Goal: Transaction & Acquisition: Purchase product/service

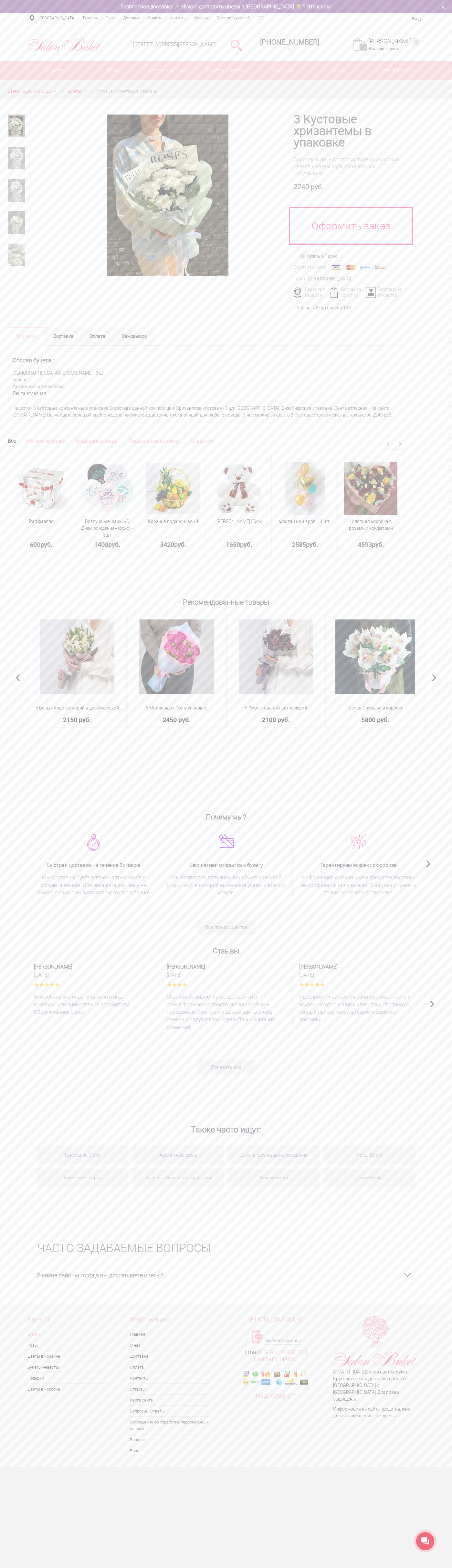
click at [348, 24] on div "Нижний Новгород, ул. Ванеева, д. 19 8 (831) 414-00-85 +7-952-77-000-55 Заказать…" at bounding box center [226, 42] width 452 height 38
click at [423, 1265] on section "ЧАСТО ЗАДАВАЕМЫЕ ВОПРОСЫ В какие районы города вы доставляете цветы? Автозаводс…" at bounding box center [226, 1261] width 452 height 83
click at [292, 1467] on html "Салон Букет НН WhatsApp Салон цветов "Букет" Доставка цветов Нижний Новгород | …" at bounding box center [226, 733] width 452 height 1467
click at [2, 789] on div "Рекомендованные товары Композиция гипсофила белая Гипсофила - 7 шт Шляпная коро…" at bounding box center [226, 698] width 452 height 205
click at [303, 256] on img at bounding box center [303, 256] width 7 height 5
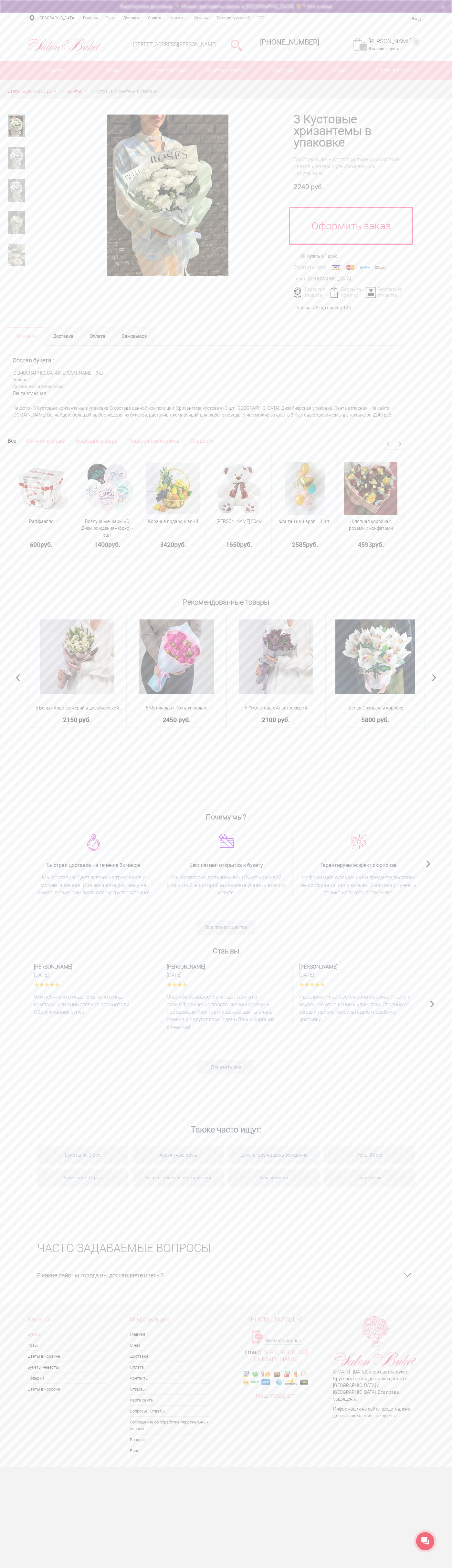
click at [397, 41] on link "Моя корзина 0" at bounding box center [393, 41] width 51 height 7
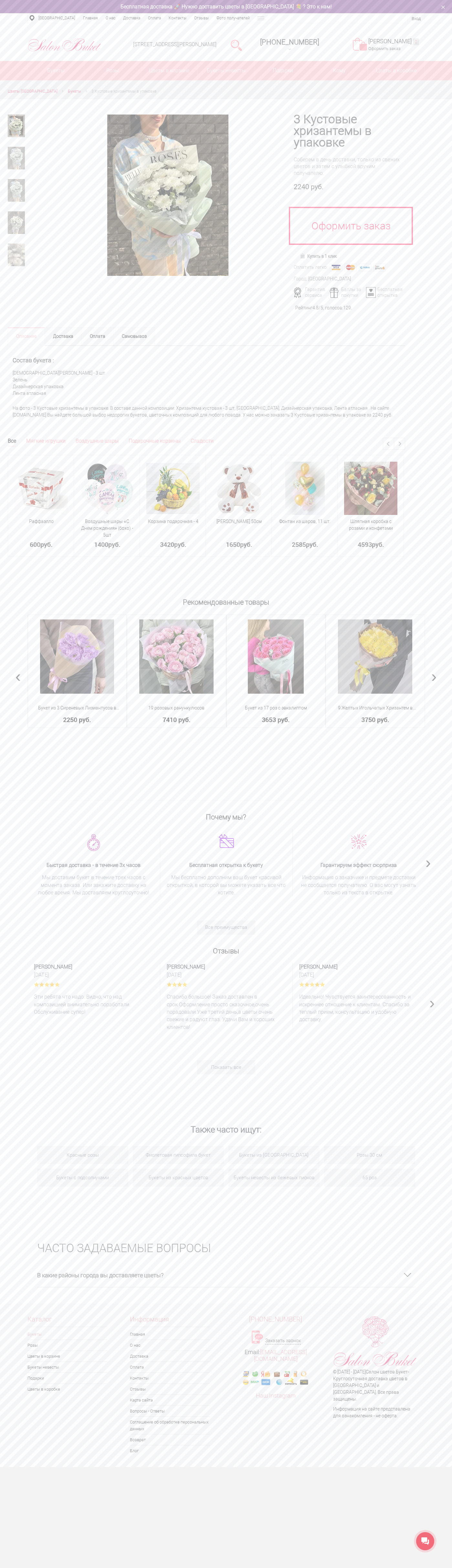
click at [183, 29] on li "[STREET_ADDRESS][PERSON_NAME]" at bounding box center [175, 44] width 95 height 33
click at [429, 1463] on div "Каталог Букеты Розы Цветы в корзине Букеты невесты Подарки Цветы в коробке Инфо…" at bounding box center [226, 1385] width 452 height 155
click at [201, 1467] on html "Салон Букет НН WhatsApp Салон цветов "Букет" Доставка цветов Нижний Новгород | …" at bounding box center [226, 733] width 452 height 1467
click at [27, 559] on div "Раффаэлло 600 руб. - * + В корзину В корзине" at bounding box center [41, 506] width 66 height 115
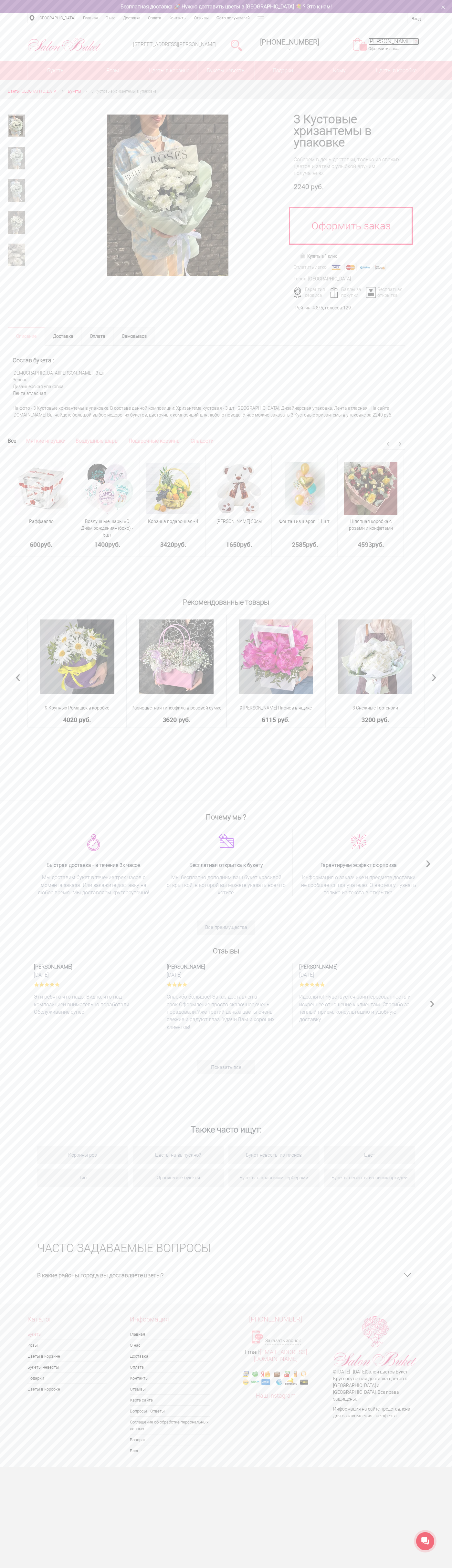
click at [397, 41] on link "Моя корзина 2" at bounding box center [393, 41] width 51 height 7
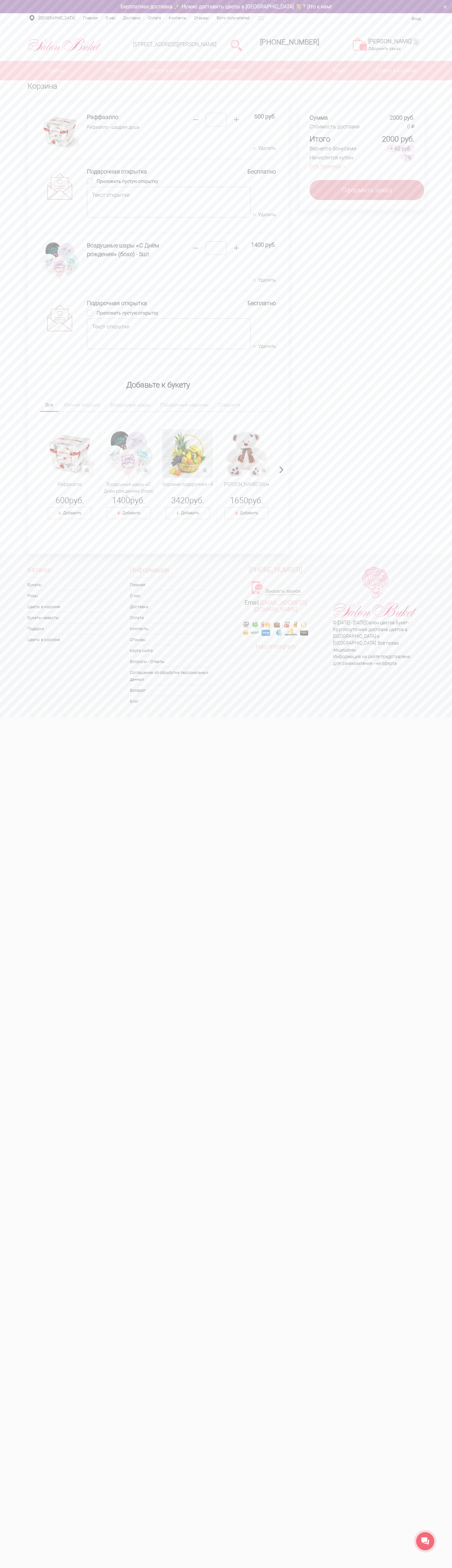
click at [264, 149] on button "Удалить" at bounding box center [264, 149] width 23 height 6
